Goal: Task Accomplishment & Management: Manage account settings

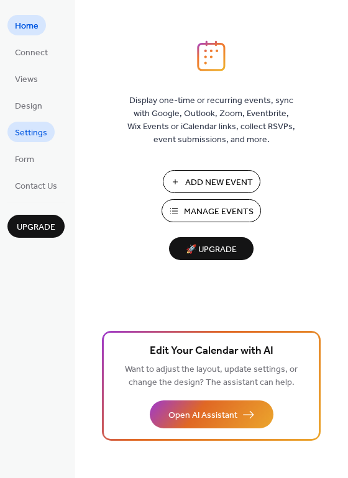
click at [37, 133] on span "Settings" at bounding box center [31, 133] width 32 height 13
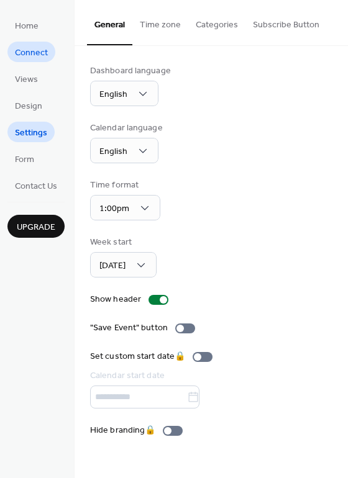
click at [41, 53] on span "Connect" at bounding box center [31, 53] width 33 height 13
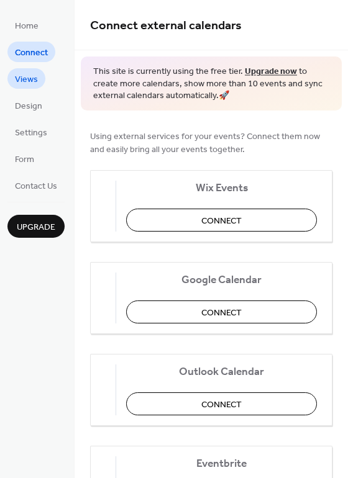
click at [30, 76] on span "Views" at bounding box center [26, 79] width 23 height 13
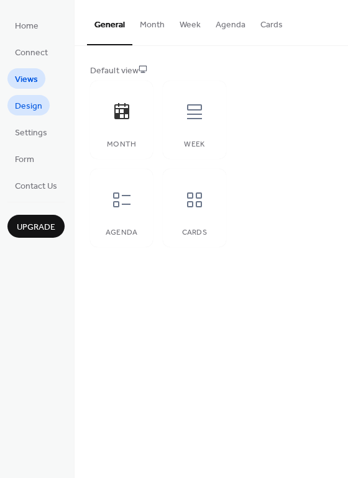
click at [30, 101] on span "Design" at bounding box center [28, 106] width 27 height 13
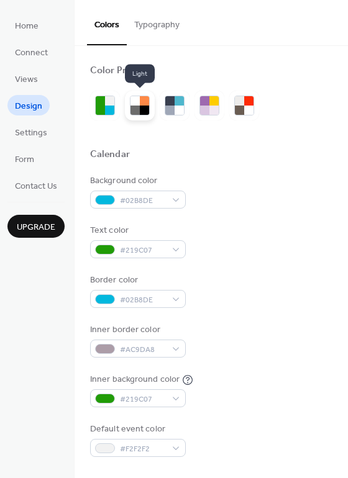
click at [141, 104] on div at bounding box center [144, 100] width 9 height 9
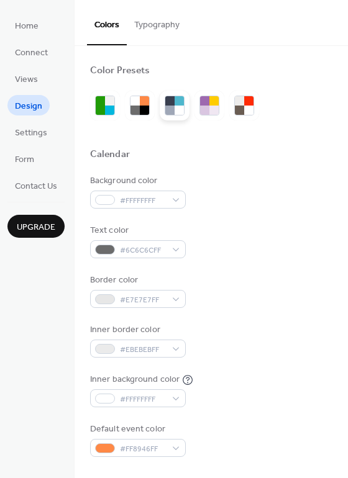
click at [167, 101] on div at bounding box center [169, 100] width 9 height 9
click at [239, 107] on div at bounding box center [239, 110] width 9 height 9
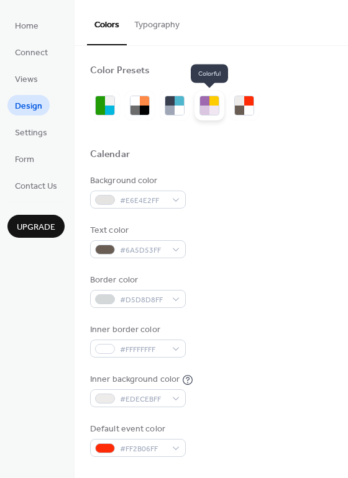
click at [210, 107] on div at bounding box center [213, 110] width 9 height 9
click at [174, 105] on div at bounding box center [178, 100] width 9 height 9
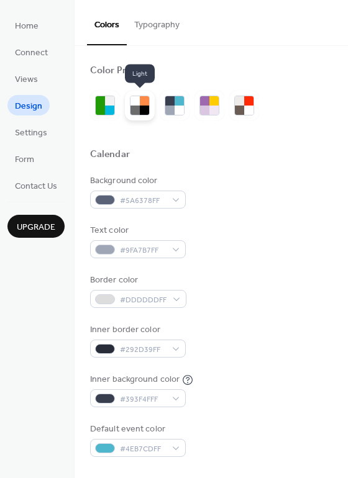
click at [135, 105] on div at bounding box center [134, 100] width 9 height 9
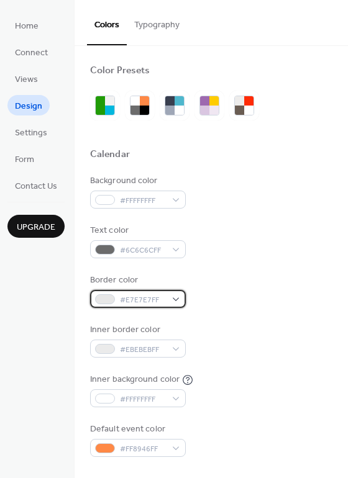
click at [167, 298] on div "#E7E7E7FF" at bounding box center [138, 299] width 96 height 18
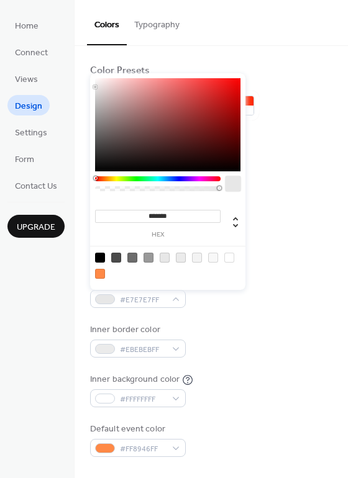
click at [155, 179] on div at bounding box center [157, 178] width 125 height 5
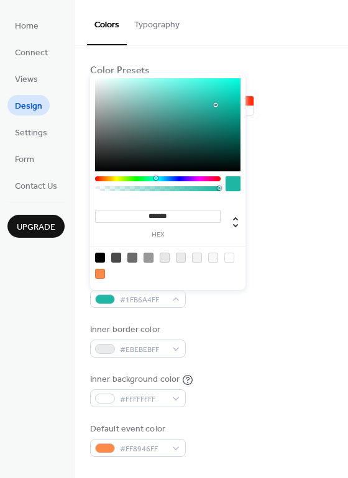
type input "*******"
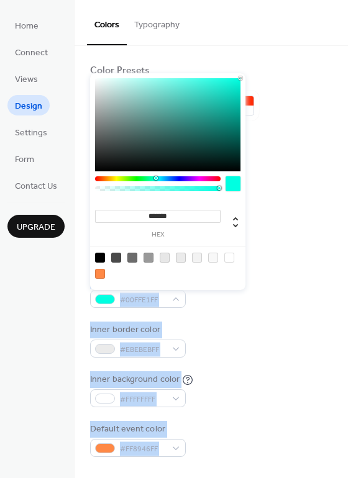
drag, startPoint x: 215, startPoint y: 105, endPoint x: 258, endPoint y: 61, distance: 61.0
click at [258, 61] on body "Home Connect Views Design Settings Form Contact Us Upgrade Design Upgrade Color…" at bounding box center [174, 239] width 348 height 478
click at [316, 102] on div at bounding box center [211, 106] width 242 height 30
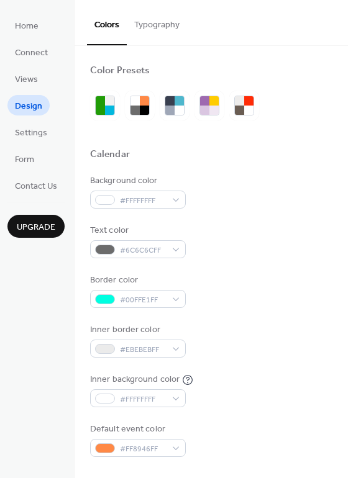
click at [310, 130] on div at bounding box center [211, 134] width 242 height 28
